Goal: Transaction & Acquisition: Purchase product/service

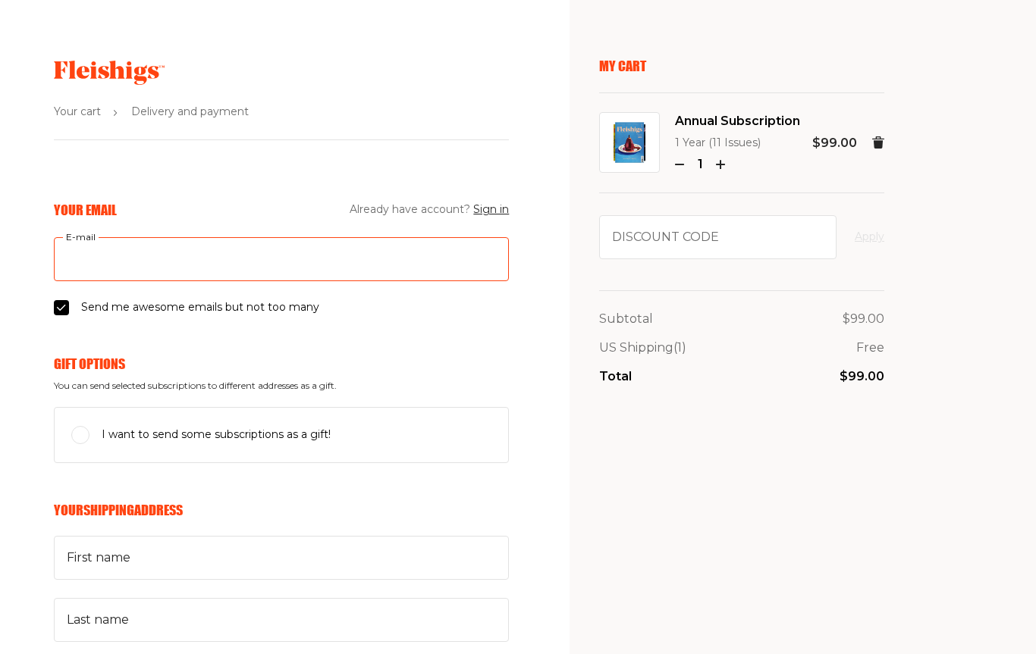
click at [86, 249] on input "E-mail" at bounding box center [281, 259] width 455 height 44
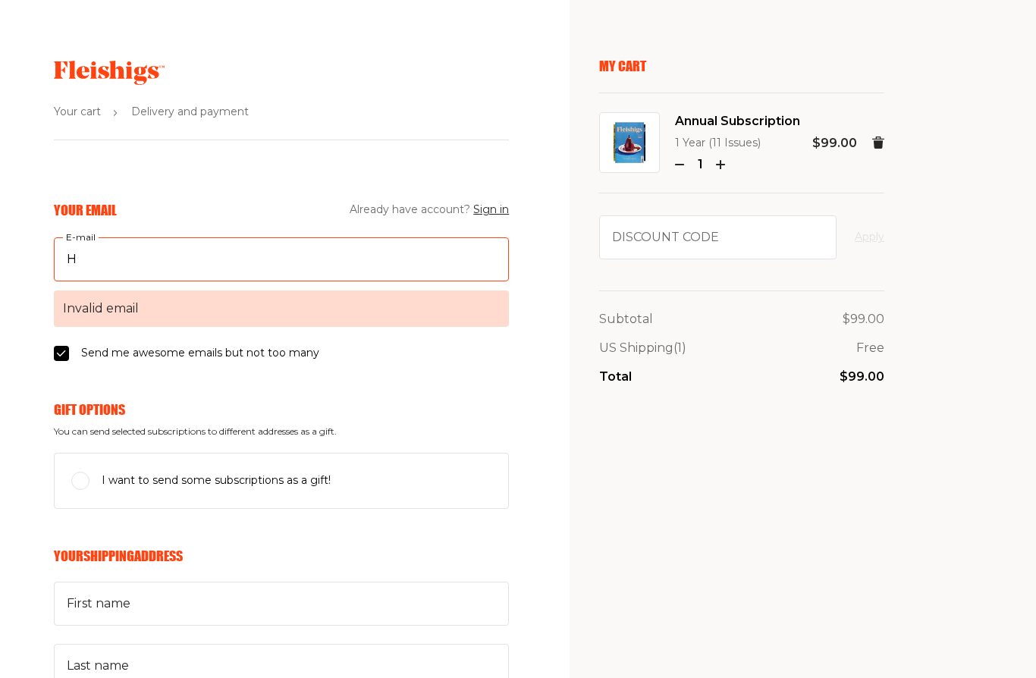
type input "Hartsnharleys@yahoo.com"
type input "Karen"
type input "Santos"
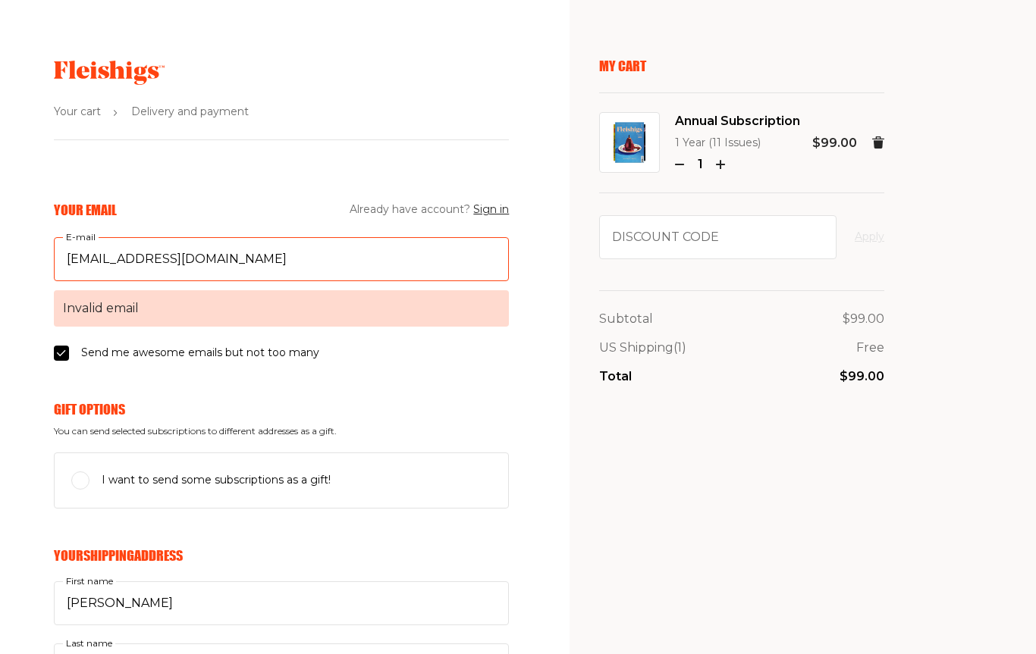
type input "21 Lawrence Avenue"
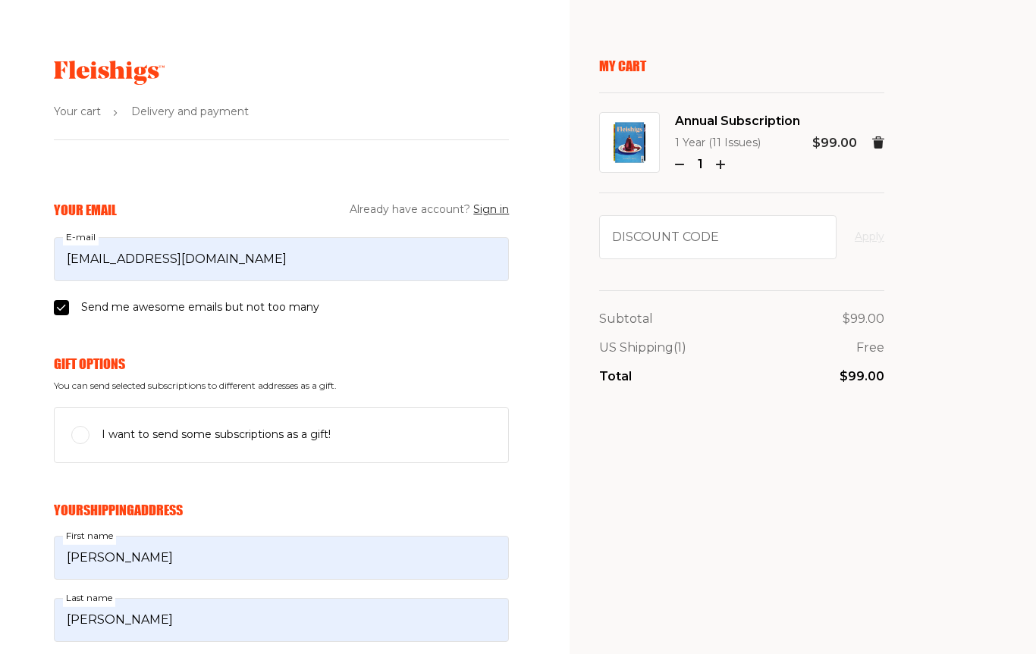
type input "2039270298"
type input "06460"
type input "Milford"
select select "US"
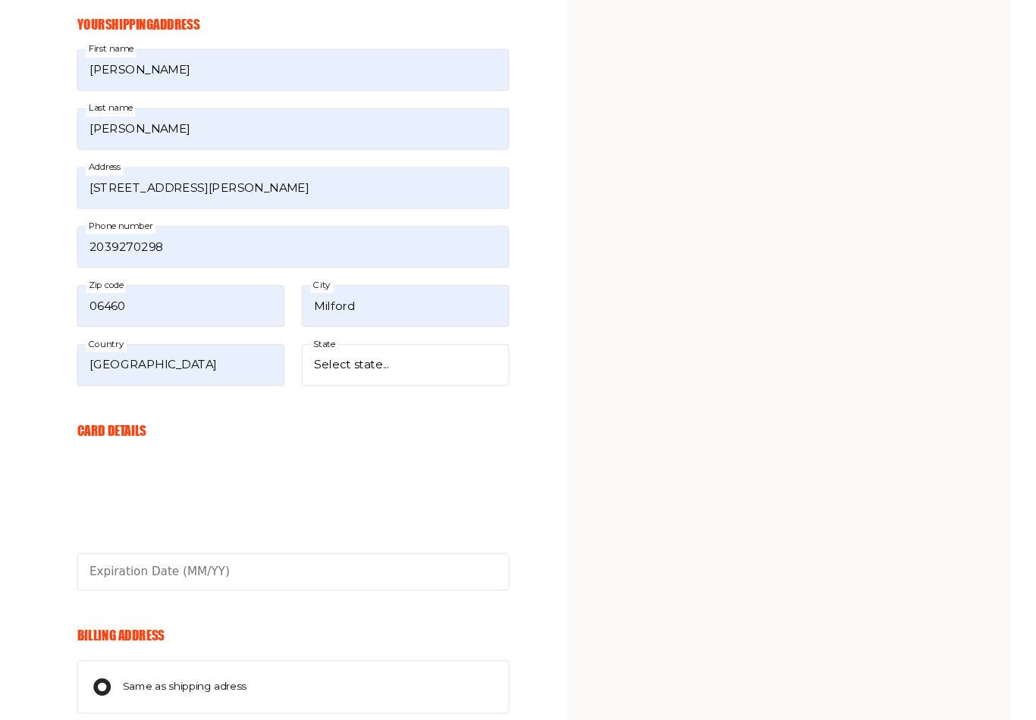
scroll to position [492, 0]
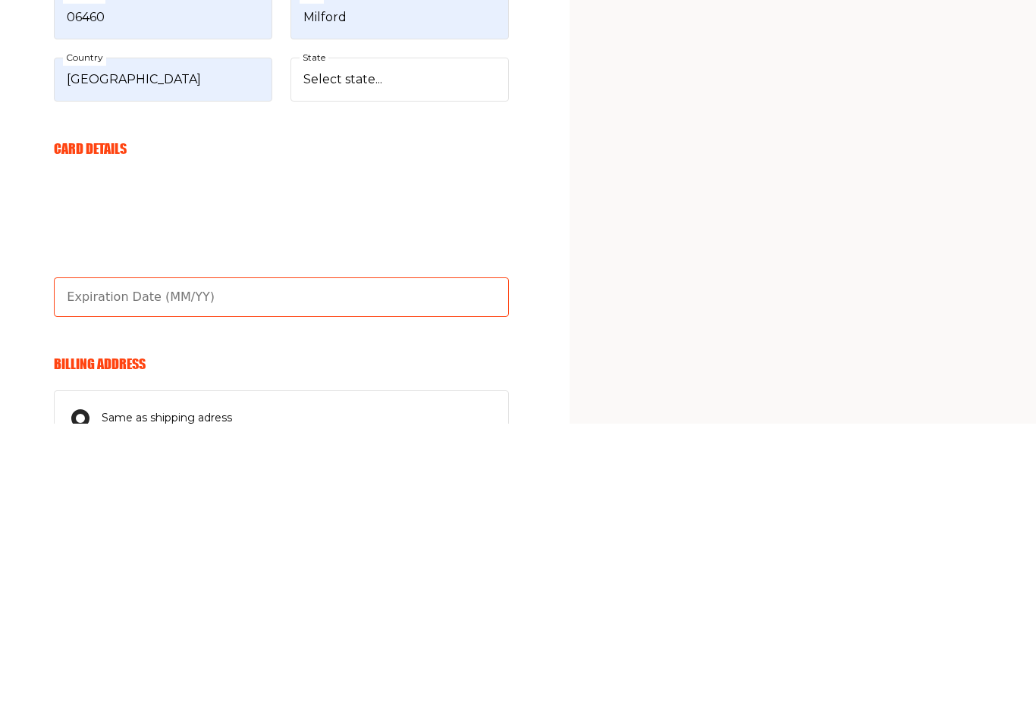
click at [97, 575] on input "text" at bounding box center [281, 594] width 455 height 39
type input "01/28"
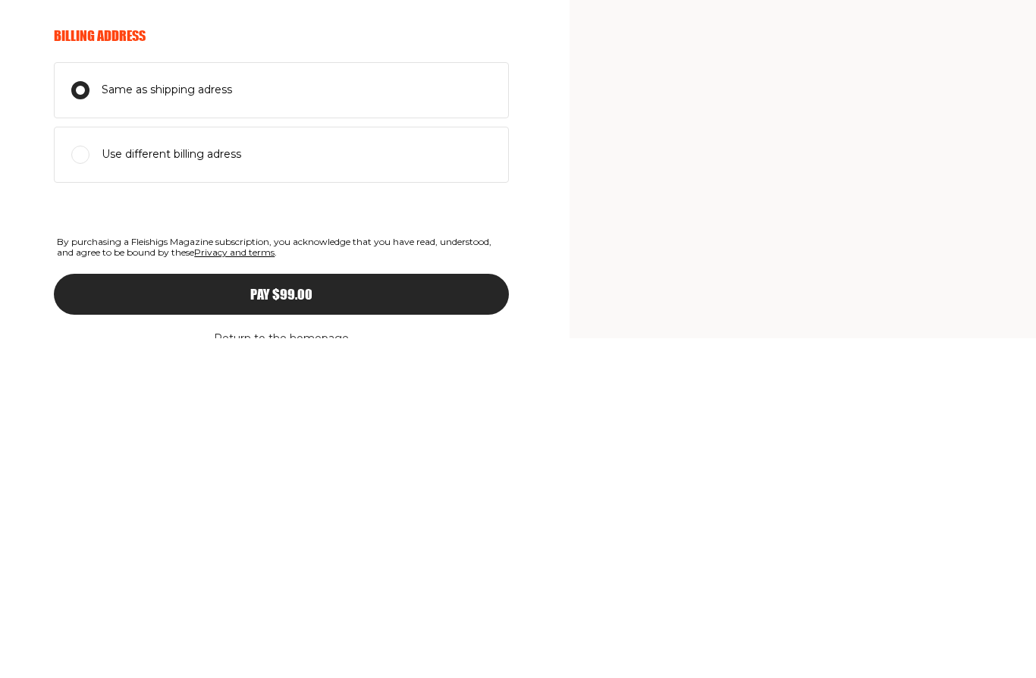
scroll to position [842, 0]
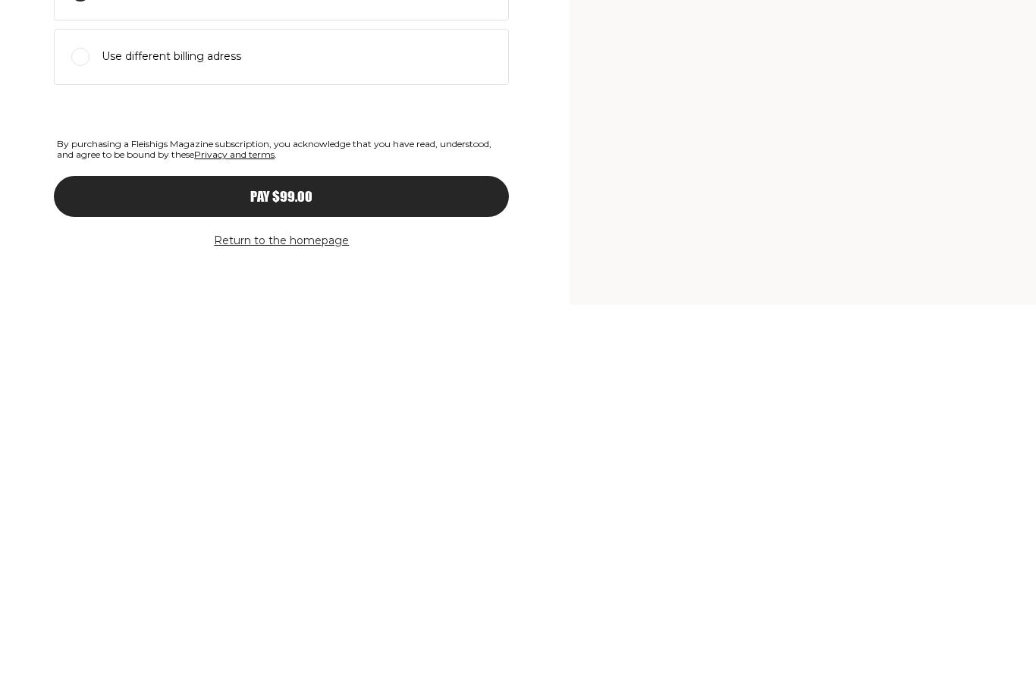
click at [221, 563] on div "Pay $99.00" at bounding box center [281, 570] width 394 height 14
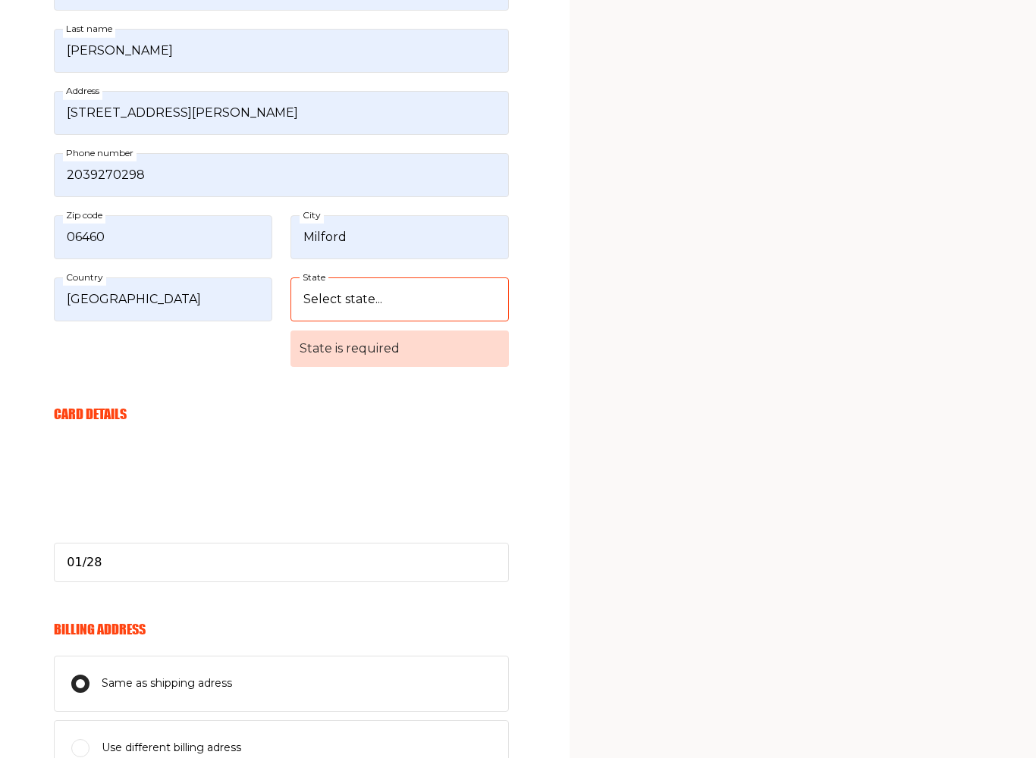
scroll to position [566, 0]
click at [385, 298] on select "Select state... Alabama Alaska American Samoa Arizona Arkansas California Color…" at bounding box center [399, 302] width 218 height 44
select select "Connecticut"
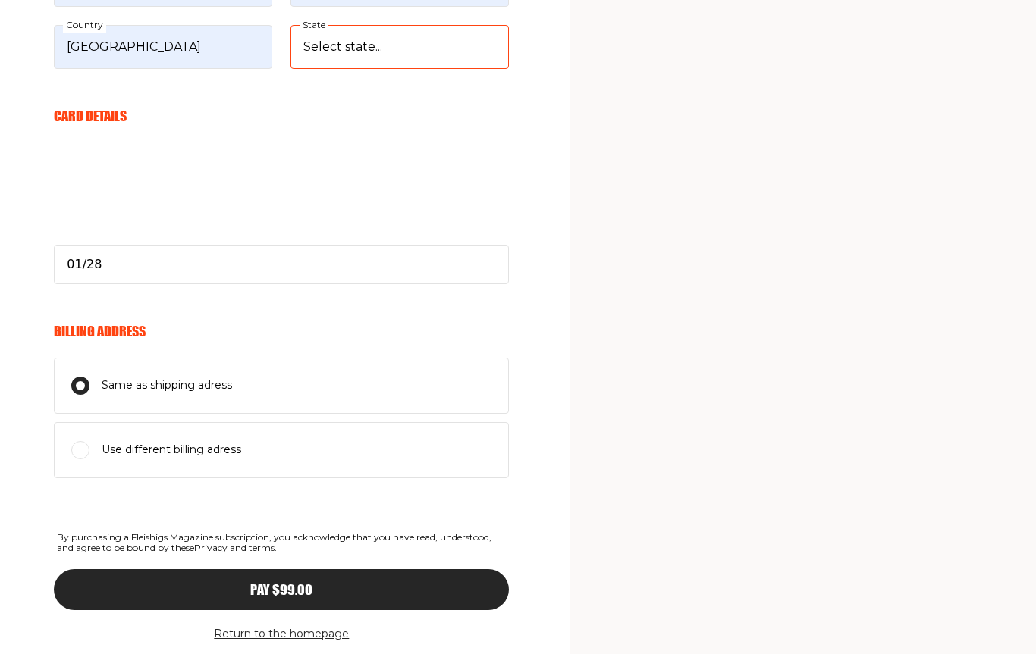
scroll to position [866, 0]
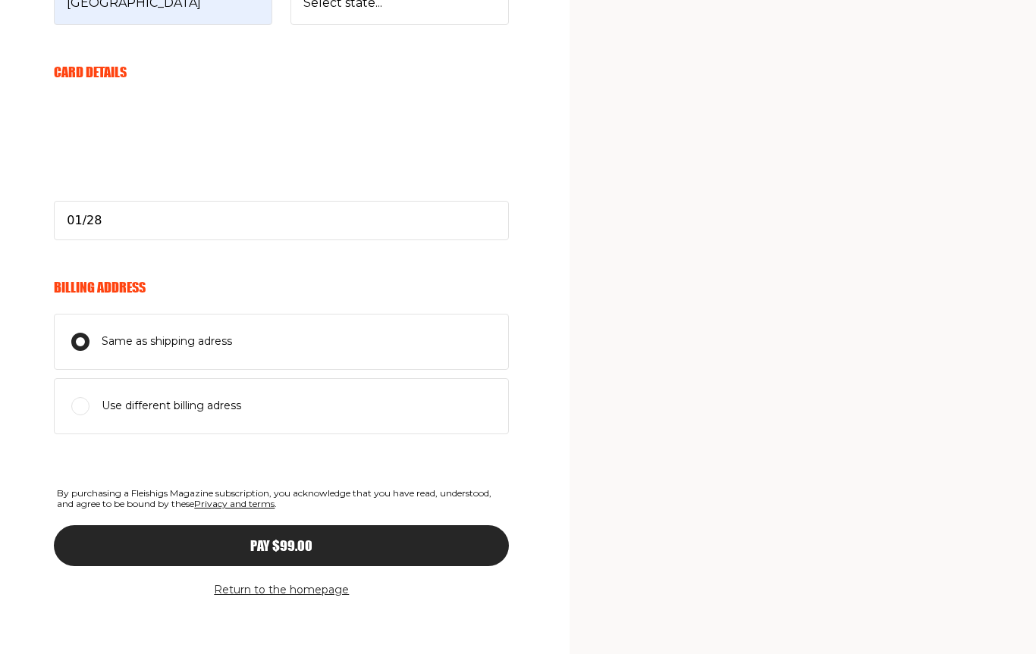
click at [224, 539] on div "Pay $99.00" at bounding box center [281, 546] width 394 height 14
